Goal: Browse casually: Explore the website without a specific task or goal

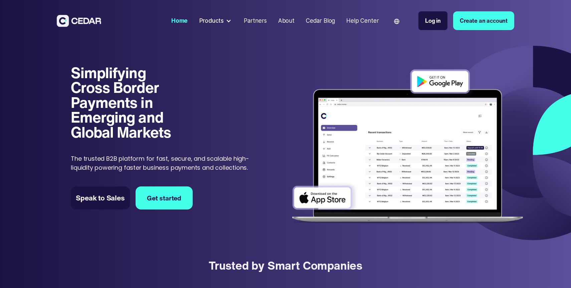
click at [219, 97] on div "Simplifying Cross Border Payments in Emerging and Global Markets Simplifying Cr…" at bounding box center [164, 118] width 187 height 106
click at [91, 21] on img at bounding box center [79, 21] width 44 height 12
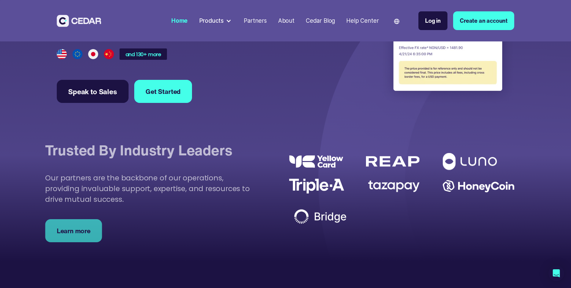
scroll to position [1975, 0]
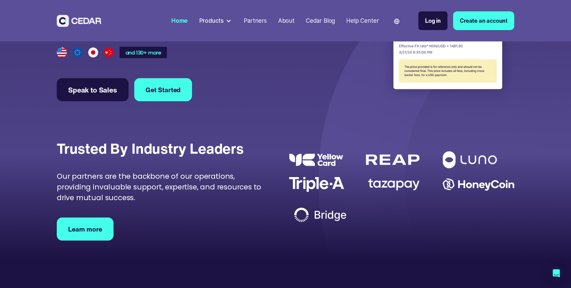
click at [0, 0] on div "Home Products Send Receive Cards Hold Partners About Cedar Blog Help Center Lan…" at bounding box center [285, 20] width 571 height 41
click at [342, 82] on div "Payout to 190+ countries ‍ Establish a local presence in new markets, receive p…" at bounding box center [285, 18] width 457 height 167
click at [316, 81] on div "Payout to 190+ countries ‍ Establish a local presence in new markets, receive p…" at bounding box center [285, 18] width 457 height 167
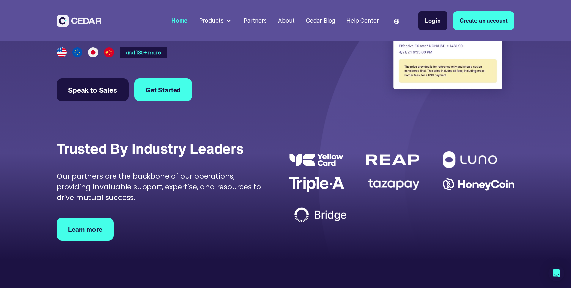
click at [316, 81] on div "Payout to 190+ countries ‍ Establish a local presence in new markets, receive p…" at bounding box center [285, 18] width 457 height 167
click at [82, 23] on img at bounding box center [79, 21] width 44 height 12
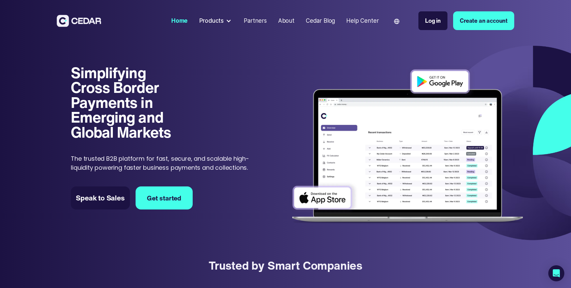
drag, startPoint x: 0, startPoint y: 0, endPoint x: 483, endPoint y: 1, distance: 483.2
click at [0, 0] on div "Home Products Send Receive Cards Hold Partners About Cedar Blog Help Center Lan…" at bounding box center [285, 20] width 571 height 41
